Goal: Information Seeking & Learning: Find specific fact

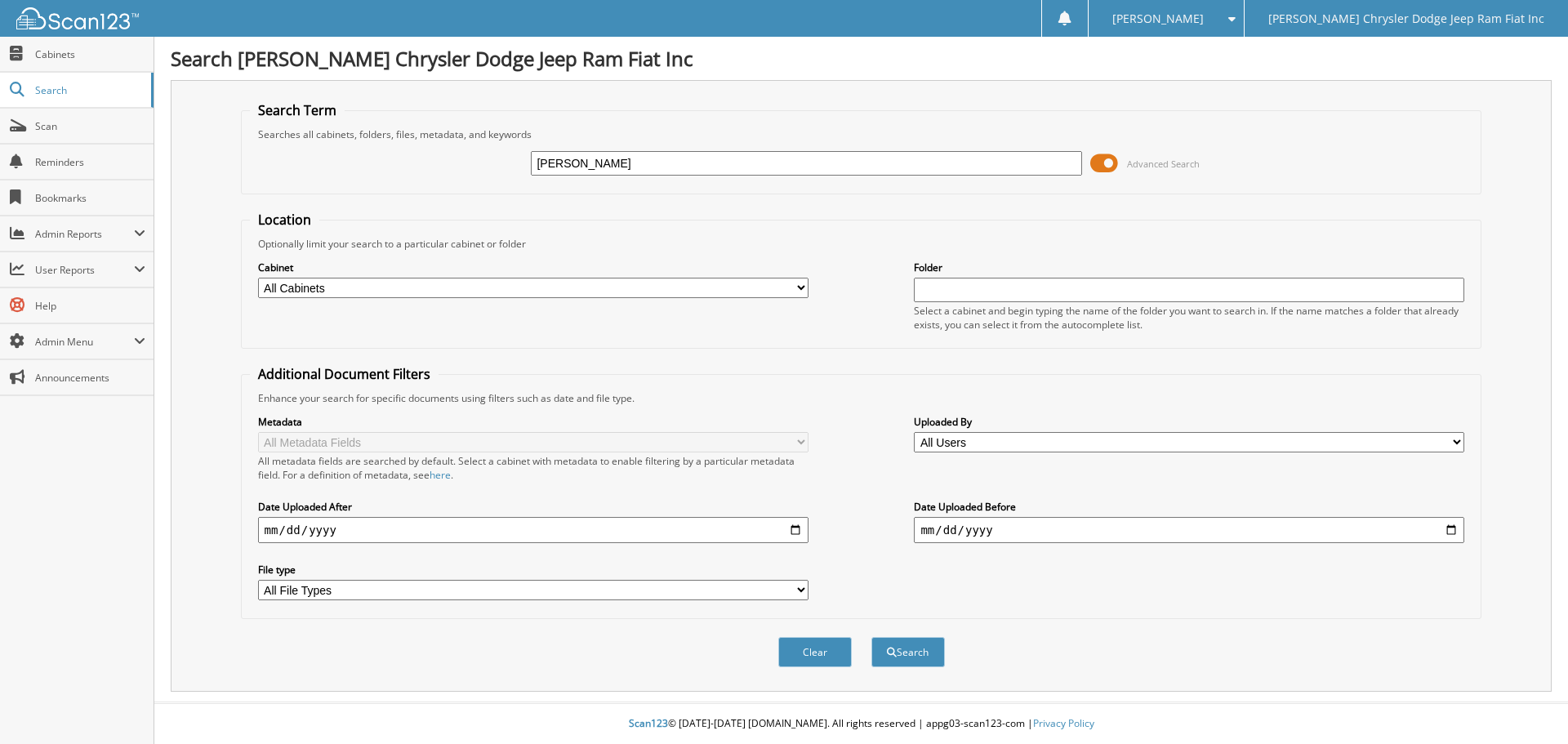
type input "[PERSON_NAME]"
click at [871, 637] on button "Search" at bounding box center [907, 652] width 73 height 30
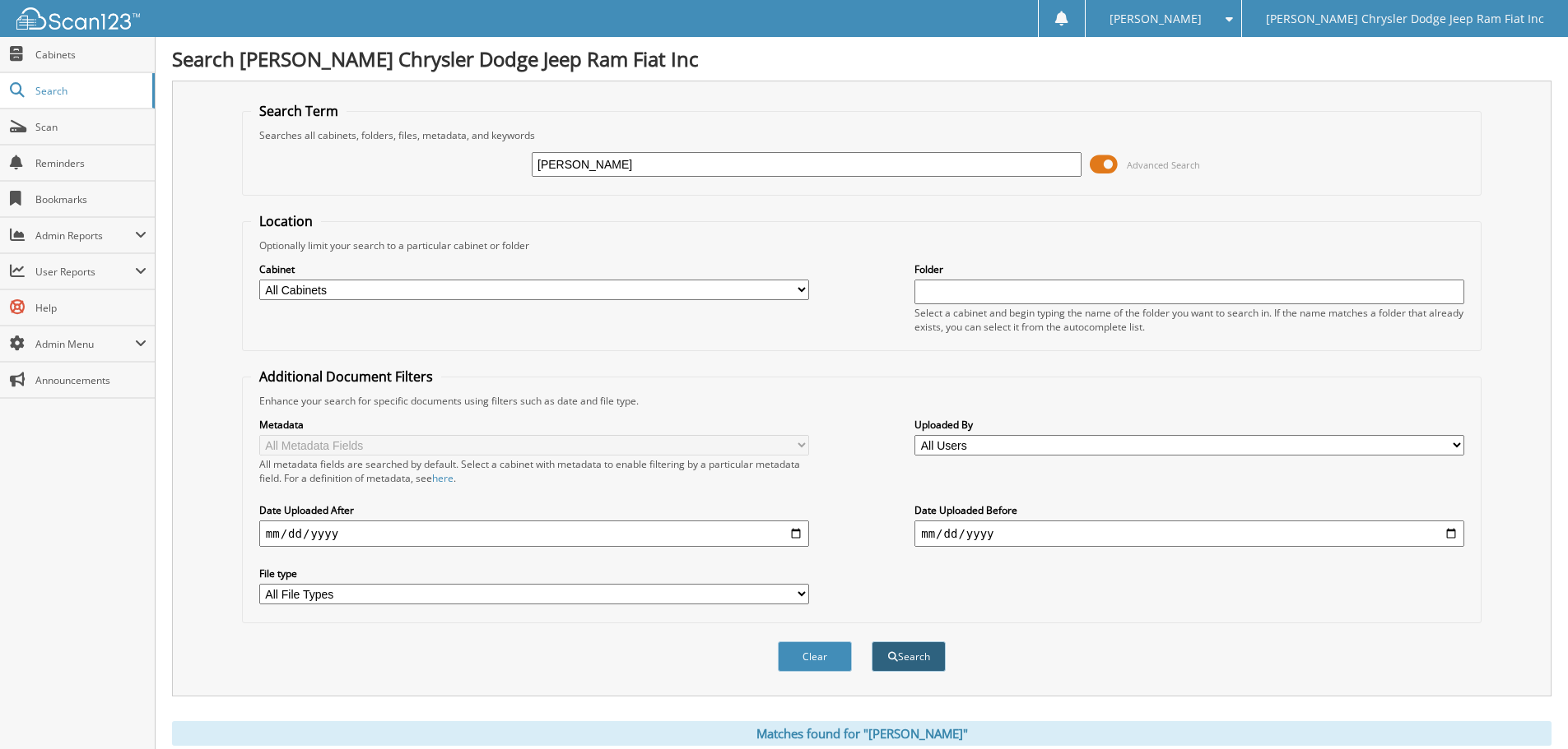
click at [909, 663] on button "Search" at bounding box center [908, 656] width 74 height 30
drag, startPoint x: 639, startPoint y: 163, endPoint x: 437, endPoint y: 137, distance: 203.7
click at [437, 137] on fieldset "Search Term Searches all cabinets, folders, files, metadata, and keywords [PERS…" at bounding box center [861, 148] width 1239 height 94
type input "[PERSON_NAME]"
click at [871, 642] on button "Search" at bounding box center [908, 656] width 74 height 30
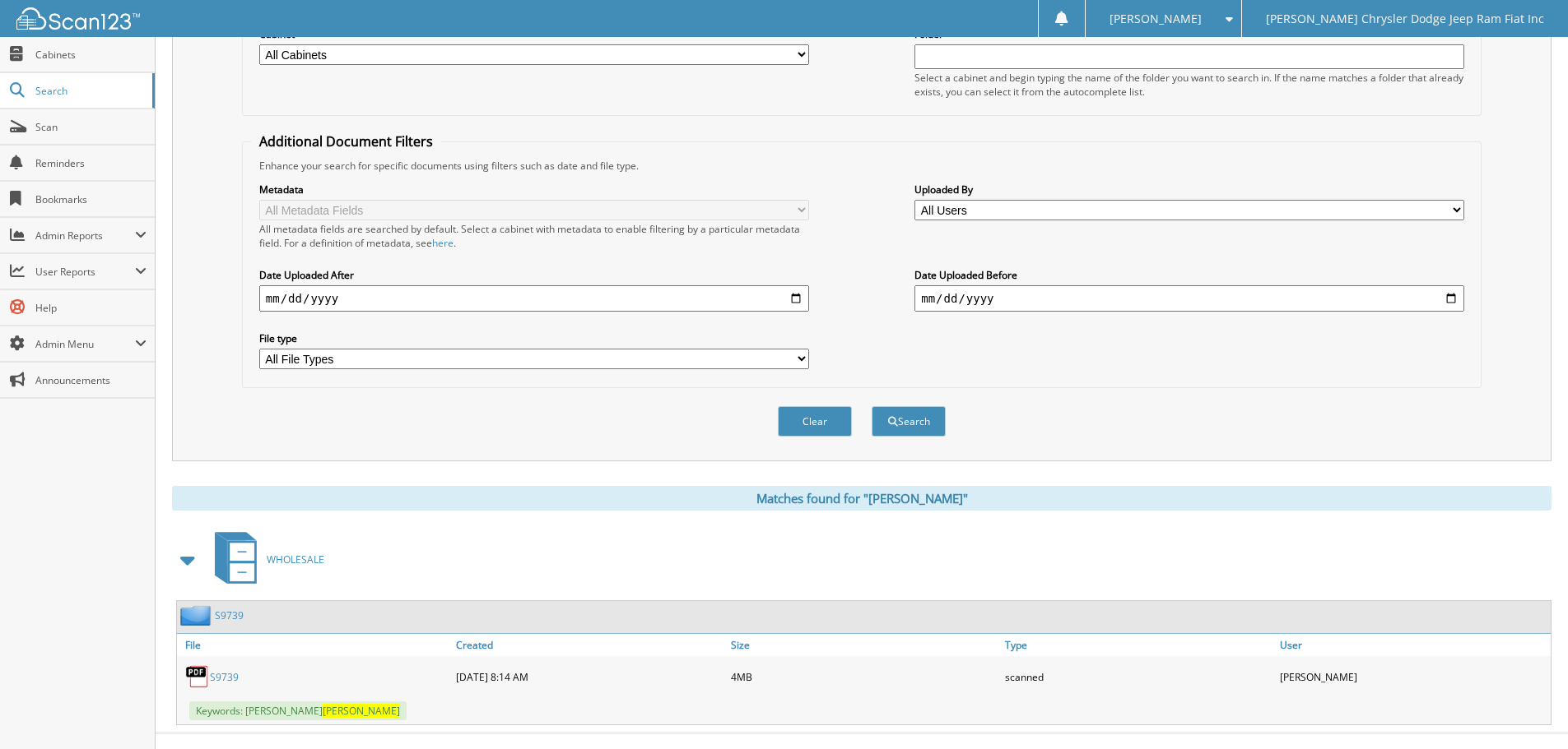
scroll to position [261, 0]
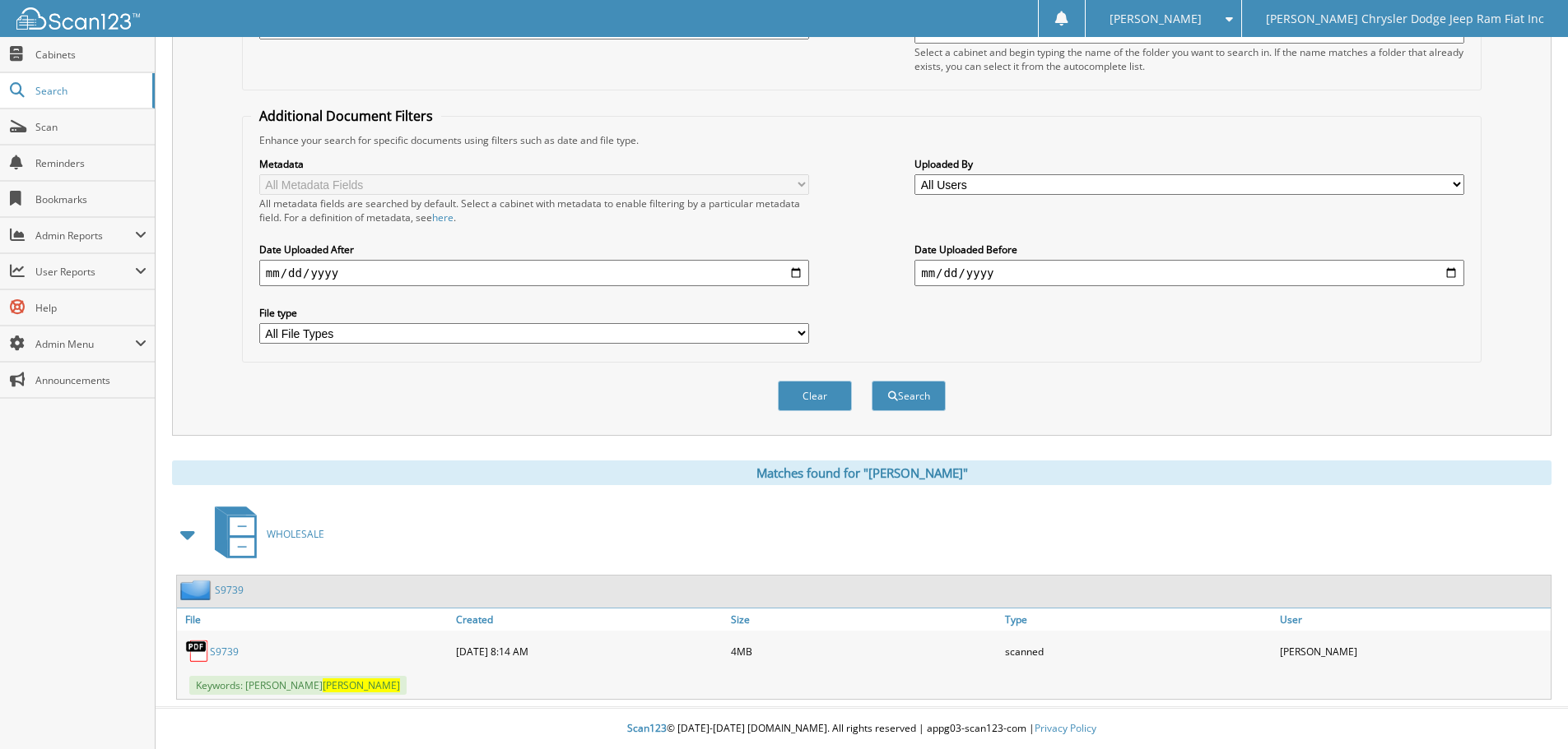
click at [223, 655] on link "S9739" at bounding box center [224, 652] width 29 height 14
click at [62, 59] on span "Cabinets" at bounding box center [91, 54] width 111 height 14
